Goal: Information Seeking & Learning: Learn about a topic

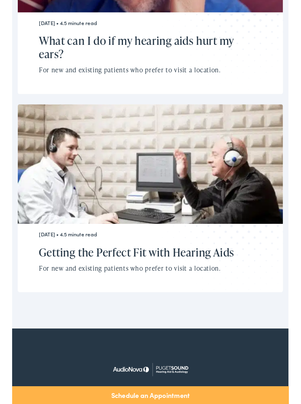
scroll to position [2067, 0]
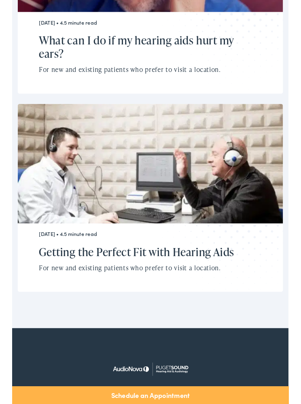
click at [213, 267] on h2 "Getting the Perfect Fit with Hearing Aids" at bounding box center [144, 274] width 231 height 15
click at [176, 287] on p "For new and existing patients who prefer to visit a location." at bounding box center [144, 292] width 231 height 11
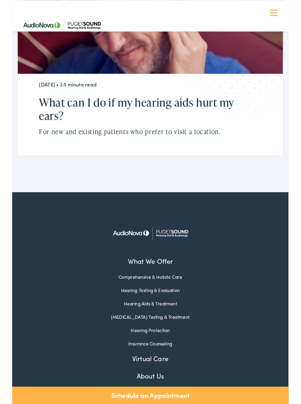
scroll to position [1887, 0]
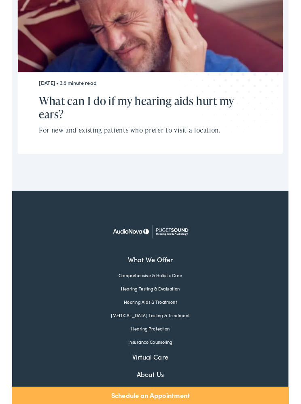
click at [170, 311] on link "Hearing Testing & Evaluation" at bounding box center [150, 314] width 289 height 7
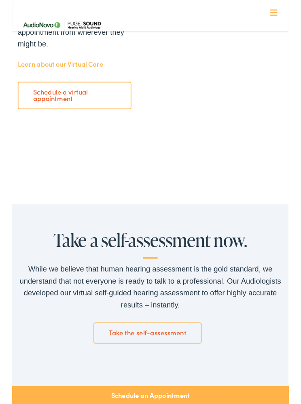
scroll to position [1080, 0]
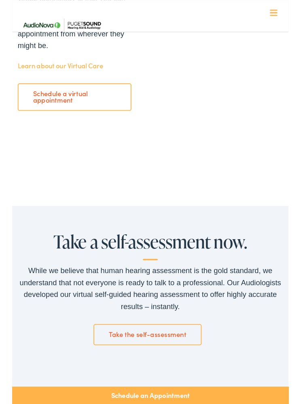
click at [165, 353] on link "Take the self-assessment" at bounding box center [148, 364] width 118 height 23
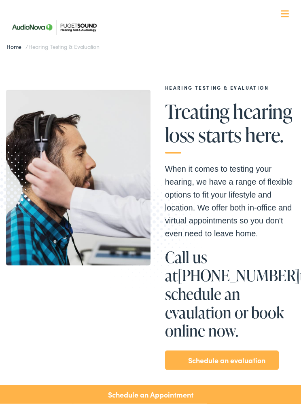
scroll to position [0, 0]
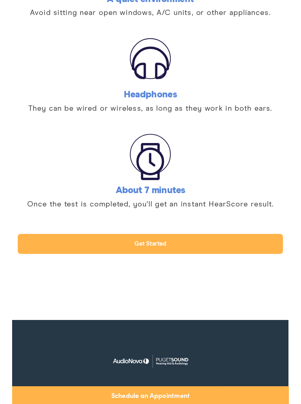
scroll to position [272, 0]
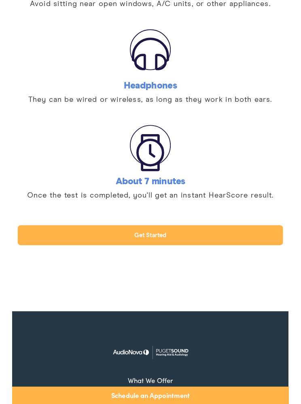
click at [161, 256] on link "Get started" at bounding box center [150, 256] width 289 height 22
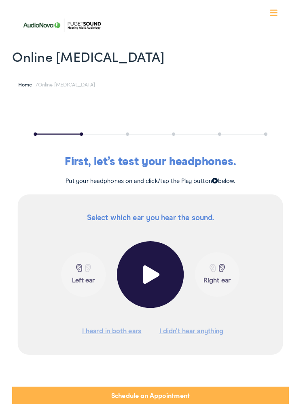
scroll to position [7, 0]
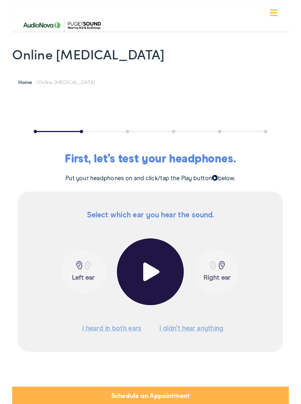
click at [146, 298] on span at bounding box center [151, 296] width 20 height 20
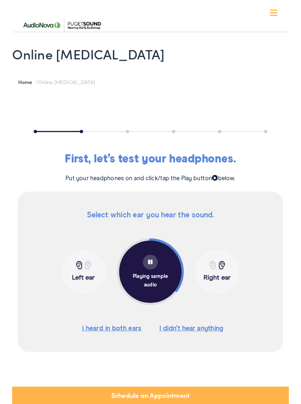
click at [125, 354] on button "I heard in both ears" at bounding box center [108, 358] width 65 height 12
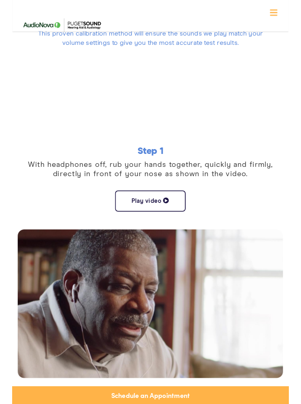
scroll to position [160, 0]
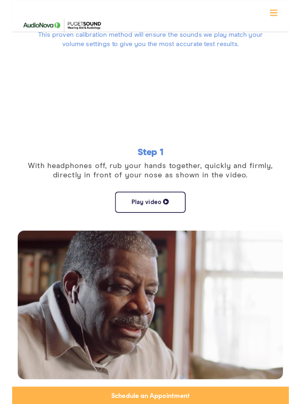
click at [152, 216] on button "Play video" at bounding box center [150, 220] width 77 height 23
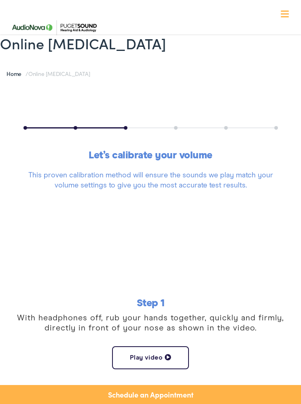
scroll to position [0, 0]
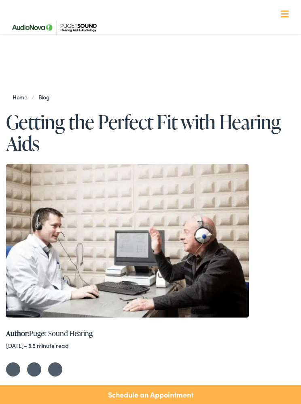
scroll to position [1923, 0]
